Goal: Information Seeking & Learning: Learn about a topic

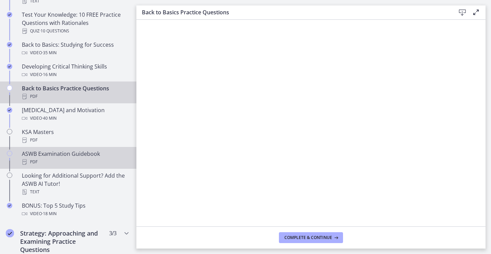
scroll to position [273, 0]
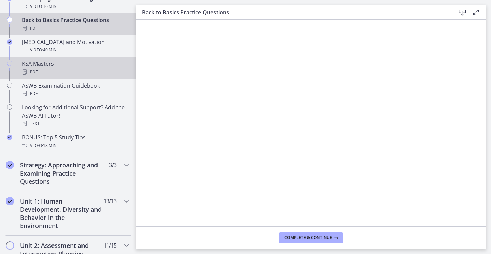
click at [46, 70] on div "PDF" at bounding box center [75, 72] width 106 height 8
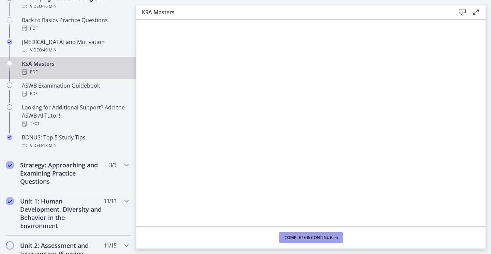
click at [302, 237] on span "Complete & continue" at bounding box center [309, 237] width 48 height 5
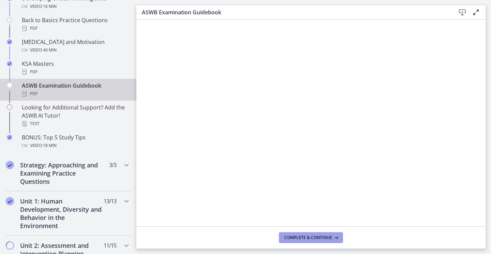
click at [301, 239] on span "Complete & continue" at bounding box center [309, 237] width 48 height 5
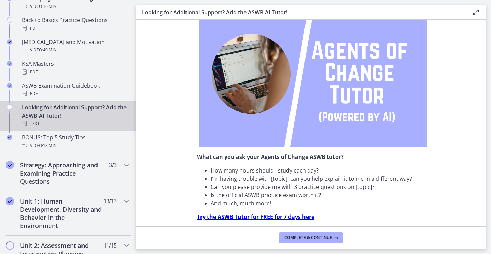
scroll to position [84, 0]
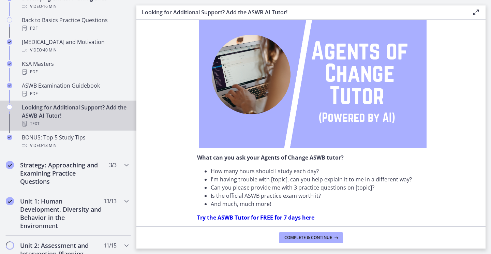
click at [258, 218] on strong "Try the ASWB Tutor for FREE for 7 days here" at bounding box center [255, 218] width 117 height 8
click at [277, 216] on strong "Try the ASWB Tutor for FREE for 7 days here" at bounding box center [255, 218] width 117 height 8
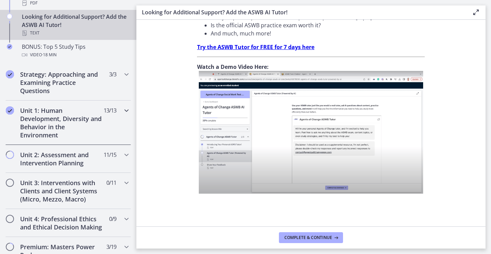
scroll to position [375, 0]
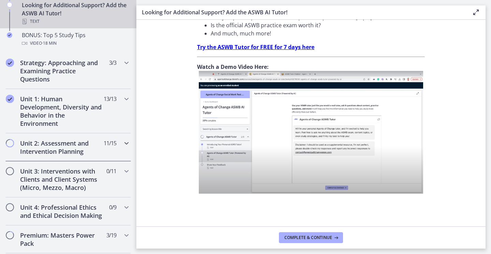
click at [60, 148] on h2 "Unit 2: Assessment and Intervention Planning" at bounding box center [61, 147] width 83 height 16
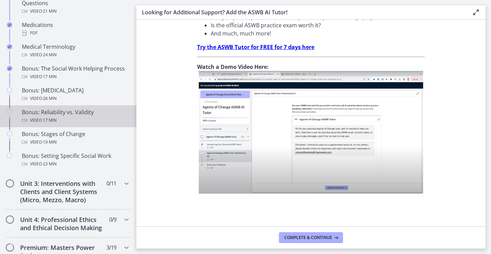
scroll to position [512, 0]
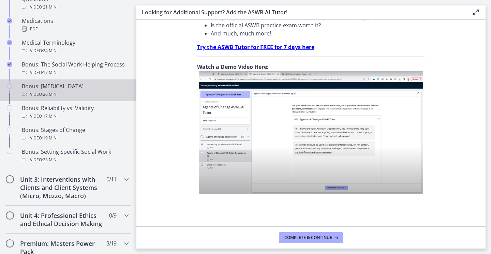
click at [64, 90] on div "Video · 26 min" at bounding box center [75, 94] width 106 height 8
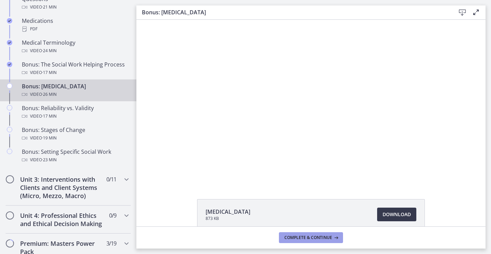
click at [320, 237] on span "Complete & continue" at bounding box center [309, 237] width 48 height 5
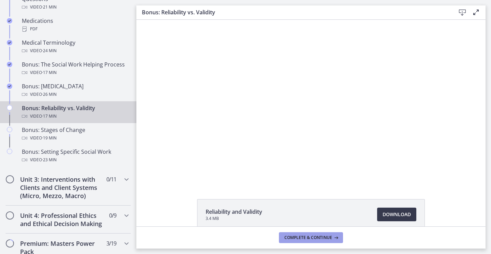
click at [326, 237] on span "Complete & continue" at bounding box center [309, 237] width 48 height 5
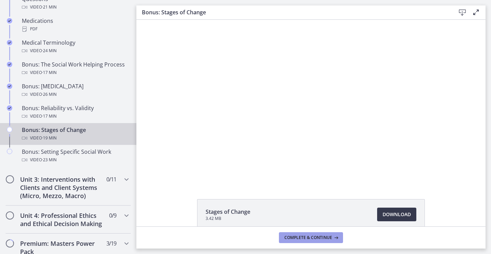
click at [325, 239] on span "Complete & continue" at bounding box center [309, 237] width 48 height 5
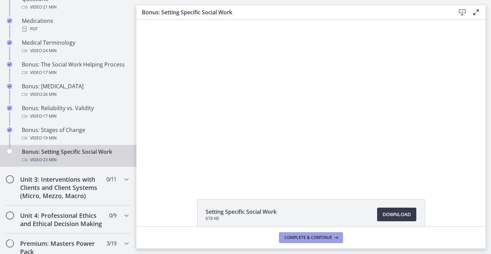
click at [326, 238] on span "Complete & continue" at bounding box center [309, 237] width 48 height 5
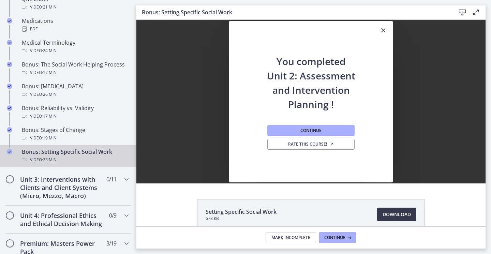
click at [380, 31] on icon "Close" at bounding box center [383, 30] width 8 height 8
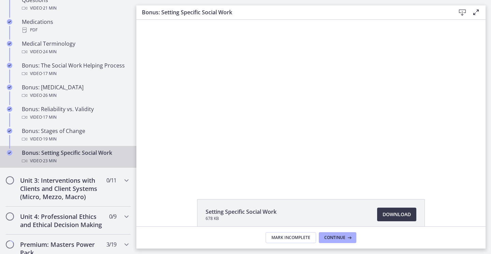
scroll to position [513, 0]
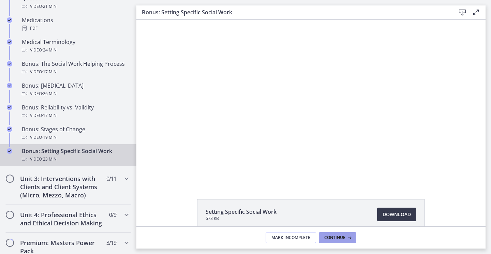
click at [341, 233] on button "Continue" at bounding box center [338, 237] width 38 height 11
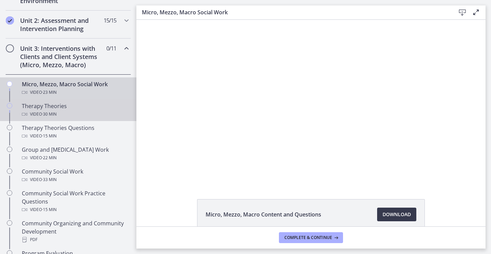
scroll to position [137, 0]
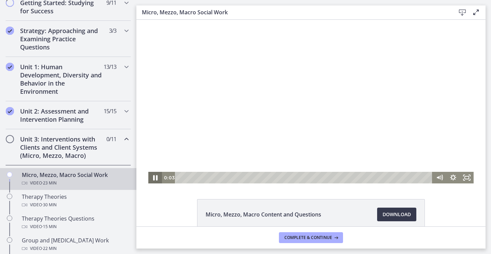
click at [153, 176] on icon "Pause" at bounding box center [155, 178] width 16 height 14
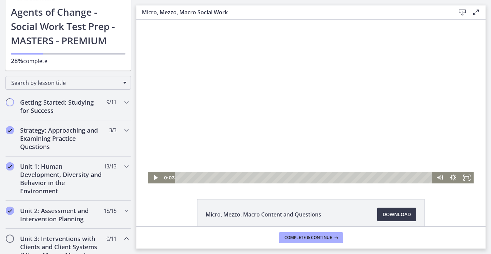
scroll to position [0, 0]
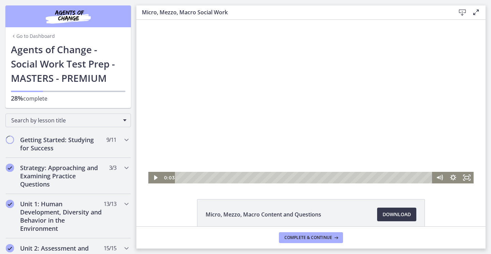
click at [42, 34] on link "Go to Dashboard" at bounding box center [33, 36] width 44 height 7
